Goal: Transaction & Acquisition: Purchase product/service

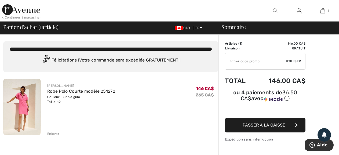
click at [251, 63] on input "TEXT" at bounding box center [255, 61] width 61 height 16
click at [248, 123] on span "Passer à la caisse" at bounding box center [264, 125] width 43 height 5
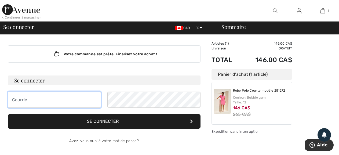
click at [100, 103] on input "email" at bounding box center [54, 100] width 93 height 16
type input "[EMAIL_ADDRESS][PERSON_NAME][DOMAIN_NAME]"
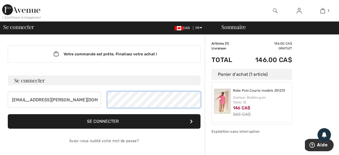
click at [8, 114] on button "Se connecter" at bounding box center [104, 121] width 193 height 15
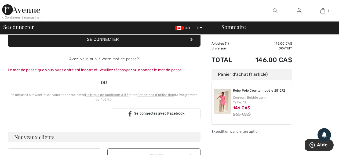
scroll to position [34, 0]
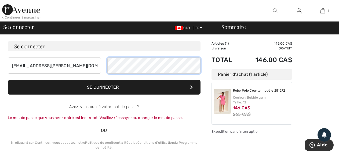
click at [8, 80] on button "Se connecter" at bounding box center [104, 87] width 193 height 15
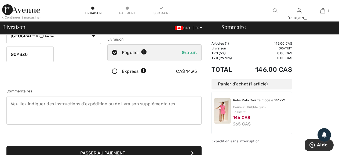
scroll to position [105, 0]
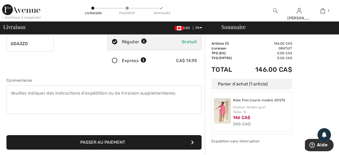
click at [152, 143] on button "Passer au paiement" at bounding box center [103, 142] width 195 height 15
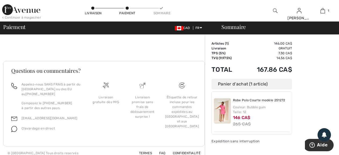
scroll to position [61, 0]
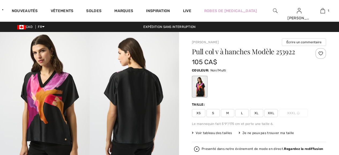
checkbox input "true"
click at [242, 114] on span "L" at bounding box center [242, 113] width 13 height 8
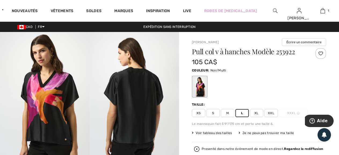
click at [224, 134] on span "Voir tableau des tailles" at bounding box center [212, 133] width 40 height 5
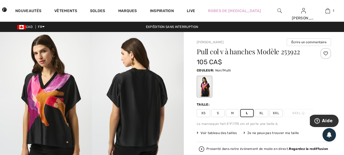
click at [255, 125] on td "50" at bounding box center [260, 119] width 10 height 11
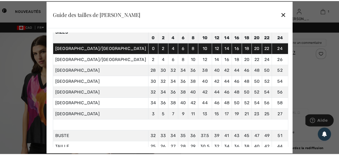
scroll to position [20, 0]
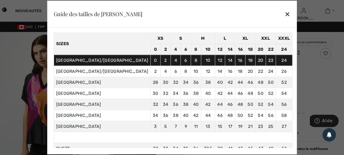
click at [285, 16] on div "✕" at bounding box center [288, 13] width 6 height 11
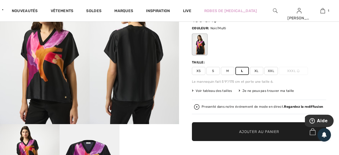
scroll to position [0, 0]
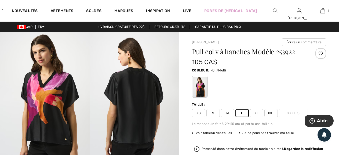
click at [219, 131] on span "Voir tableau des tailles" at bounding box center [212, 133] width 40 height 5
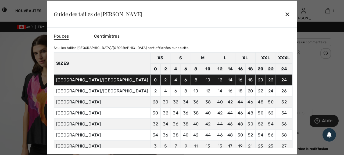
click at [295, 76] on div at bounding box center [172, 77] width 344 height 155
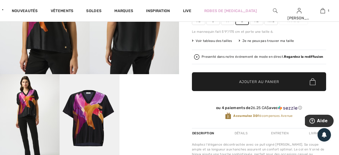
scroll to position [94, 0]
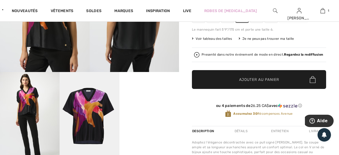
click at [272, 80] on span "Ajouter au panier" at bounding box center [259, 80] width 40 height 6
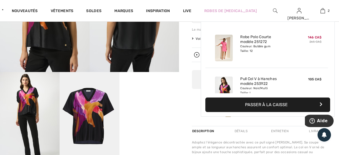
scroll to position [17, 0]
